Goal: Task Accomplishment & Management: Manage account settings

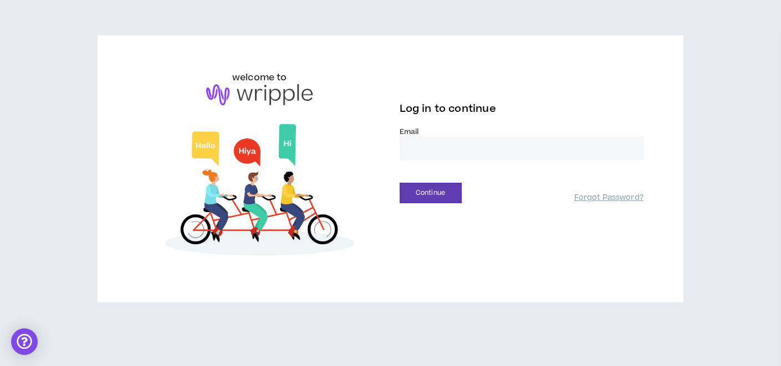
click at [445, 148] on input "email" at bounding box center [521, 149] width 244 height 24
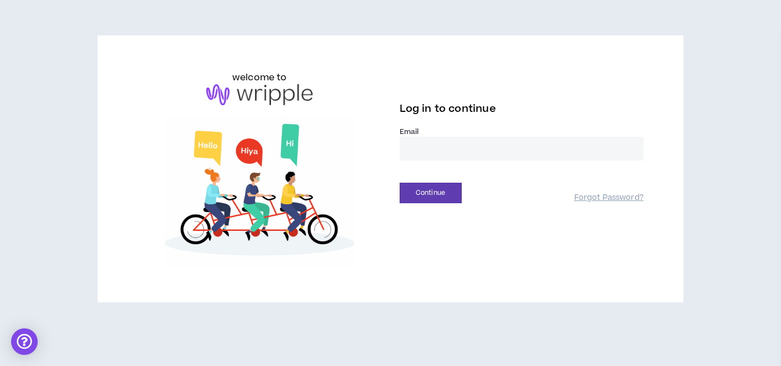
type input "**********"
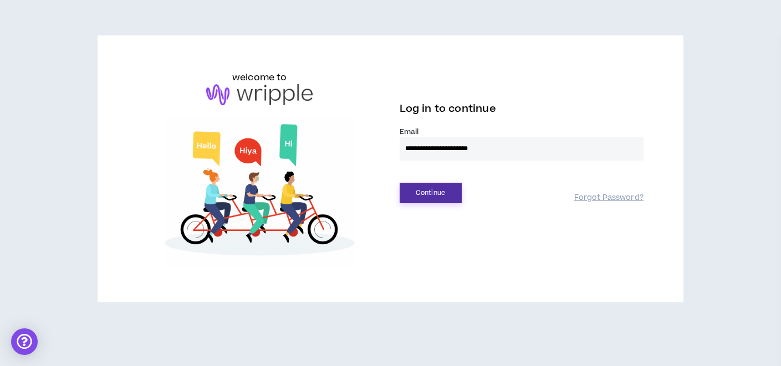
click at [418, 193] on button "Continue" at bounding box center [430, 193] width 62 height 20
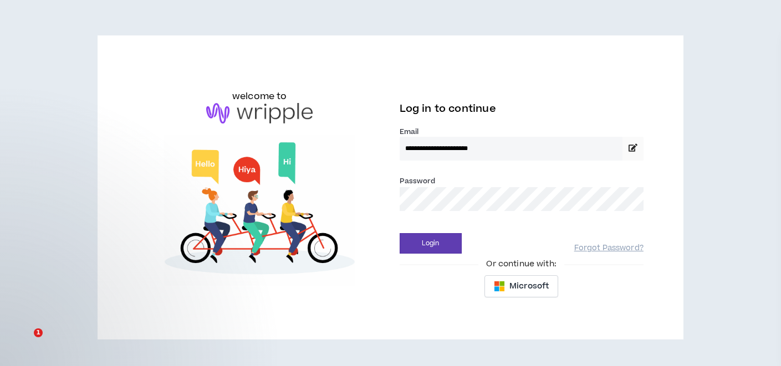
click at [440, 254] on div "**********" at bounding box center [521, 187] width 261 height 233
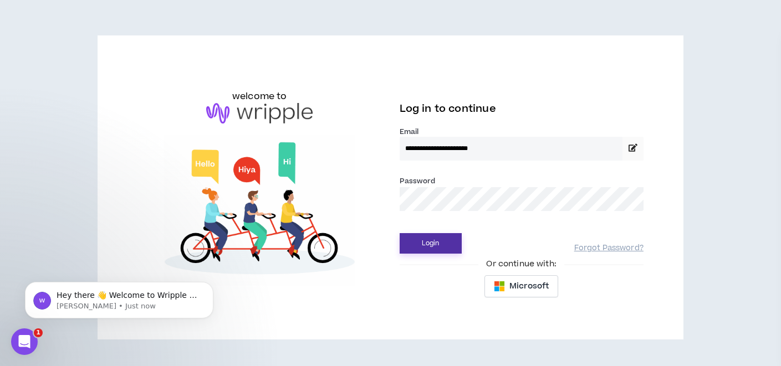
click at [434, 243] on button "Login" at bounding box center [430, 243] width 62 height 20
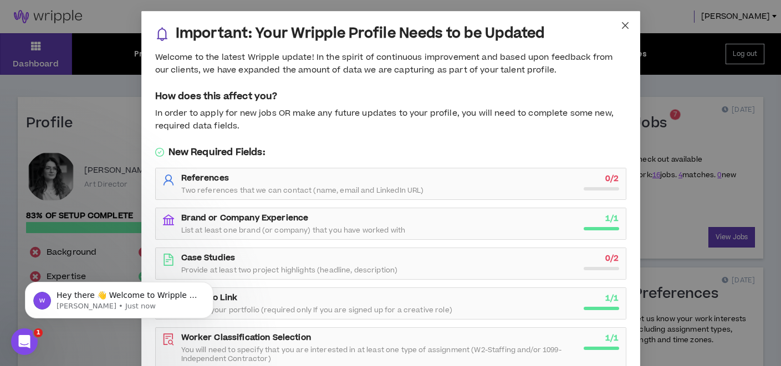
click at [621, 24] on icon "close" at bounding box center [624, 25] width 9 height 9
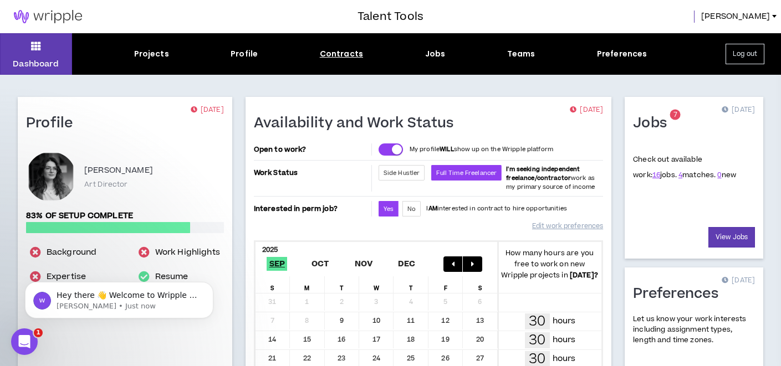
click at [337, 53] on div "Contracts" at bounding box center [341, 54] width 43 height 12
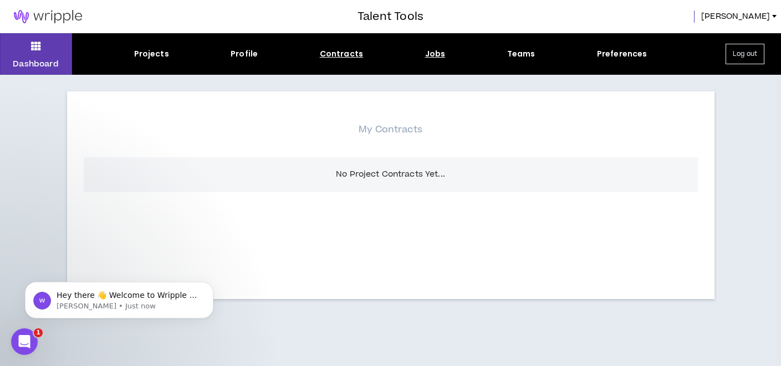
click at [433, 53] on div "Jobs" at bounding box center [435, 54] width 20 height 12
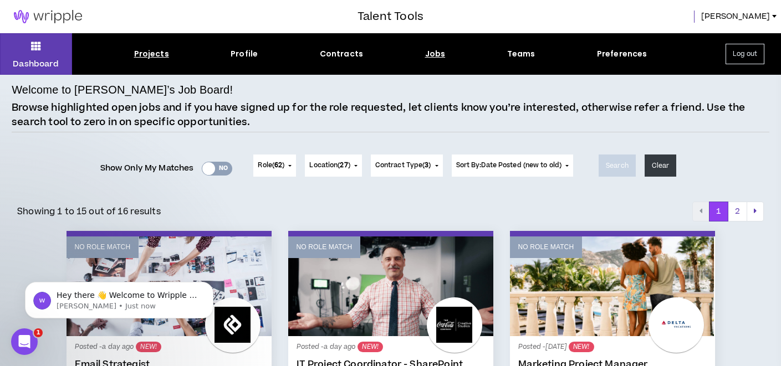
click at [156, 55] on div "Projects" at bounding box center [151, 54] width 35 height 12
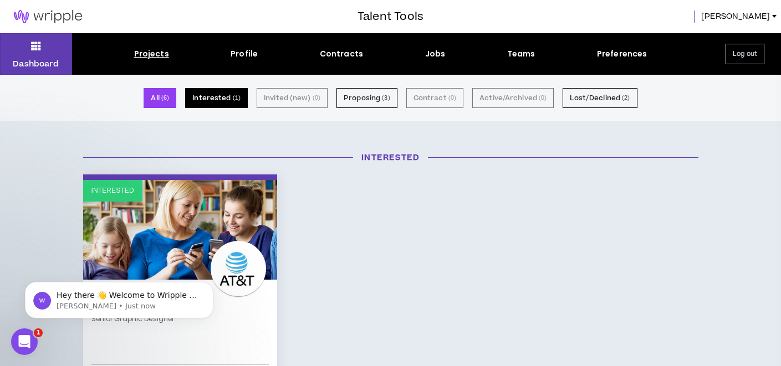
click at [239, 96] on small "( 1 )" at bounding box center [237, 98] width 8 height 10
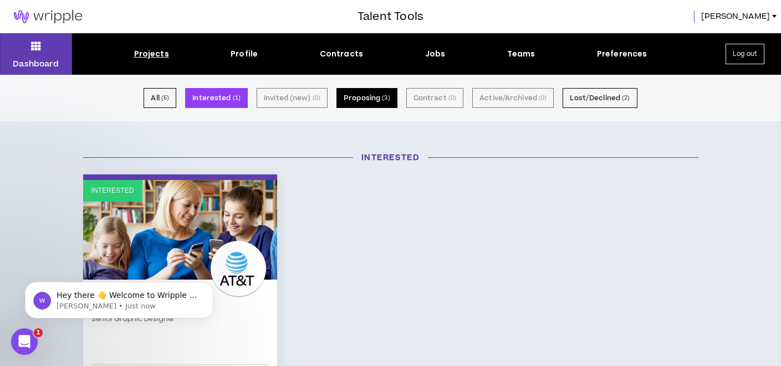
click at [373, 100] on button "Proposing ( 3 )" at bounding box center [366, 98] width 61 height 20
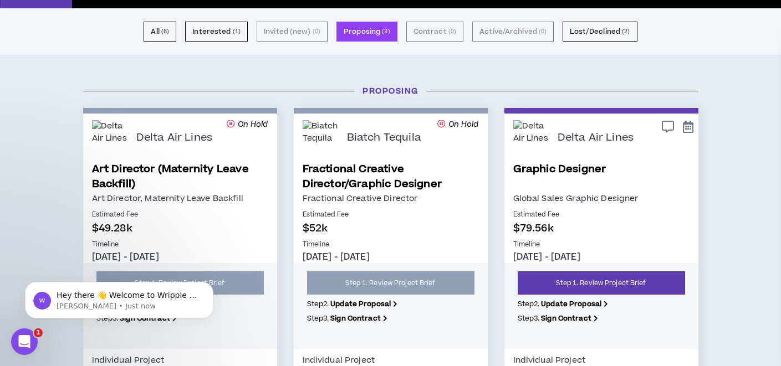
scroll to position [68, 0]
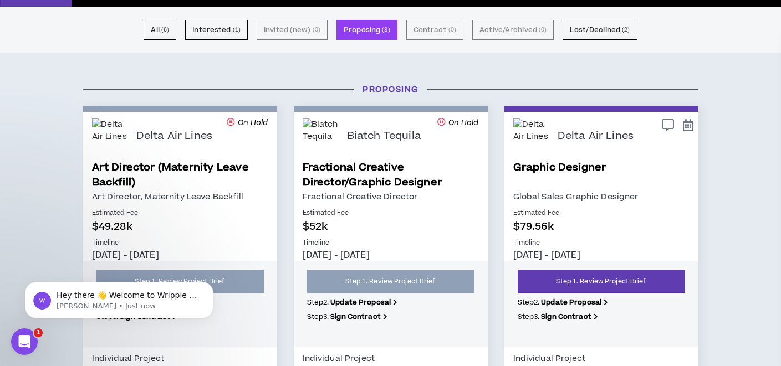
click at [558, 183] on link "Graphic Designer" at bounding box center [601, 175] width 176 height 30
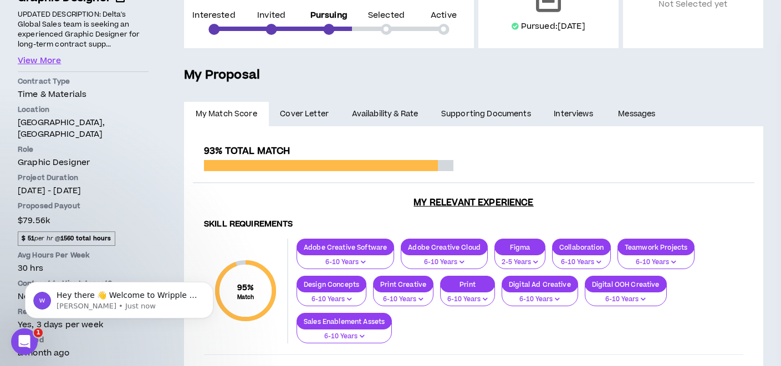
scroll to position [179, 0]
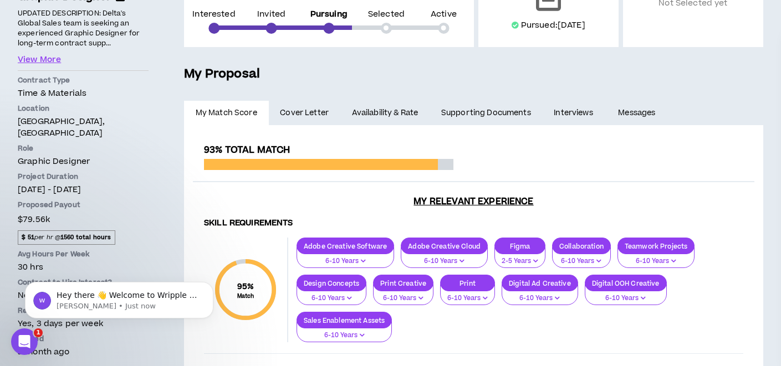
click at [404, 108] on link "Availability & Rate" at bounding box center [384, 113] width 89 height 24
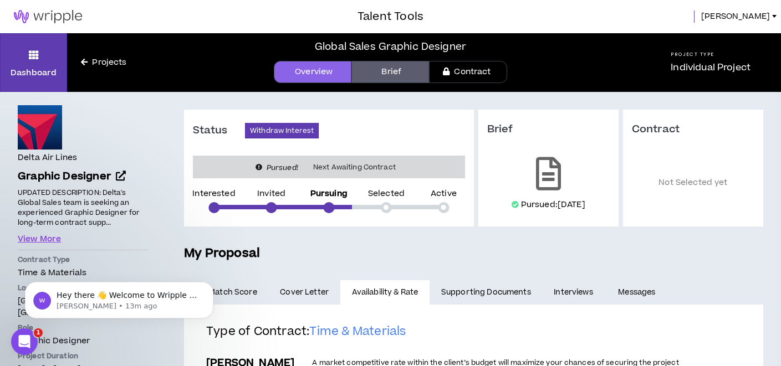
click at [58, 17] on img at bounding box center [48, 16] width 96 height 13
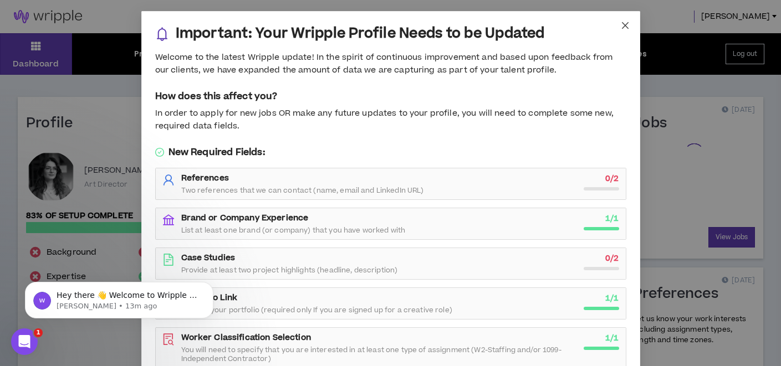
click at [618, 24] on span "Close" at bounding box center [625, 26] width 30 height 30
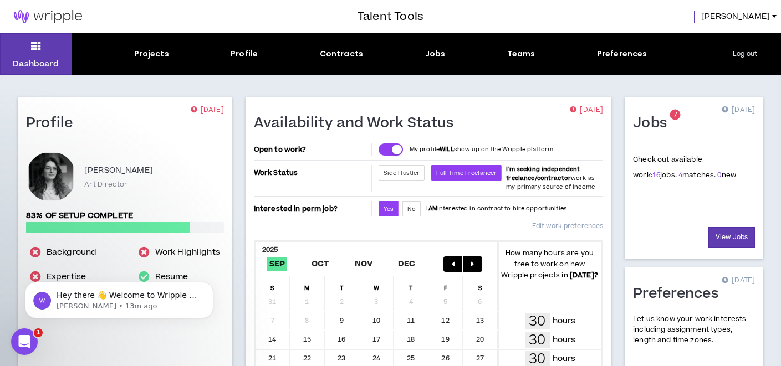
click at [47, 16] on img at bounding box center [48, 16] width 96 height 13
